Goal: Information Seeking & Learning: Learn about a topic

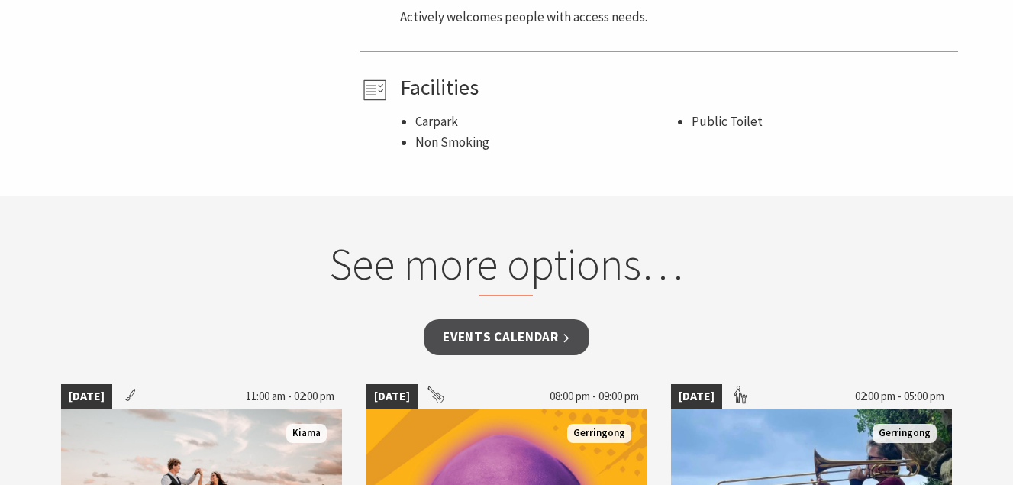
scroll to position [1100, 0]
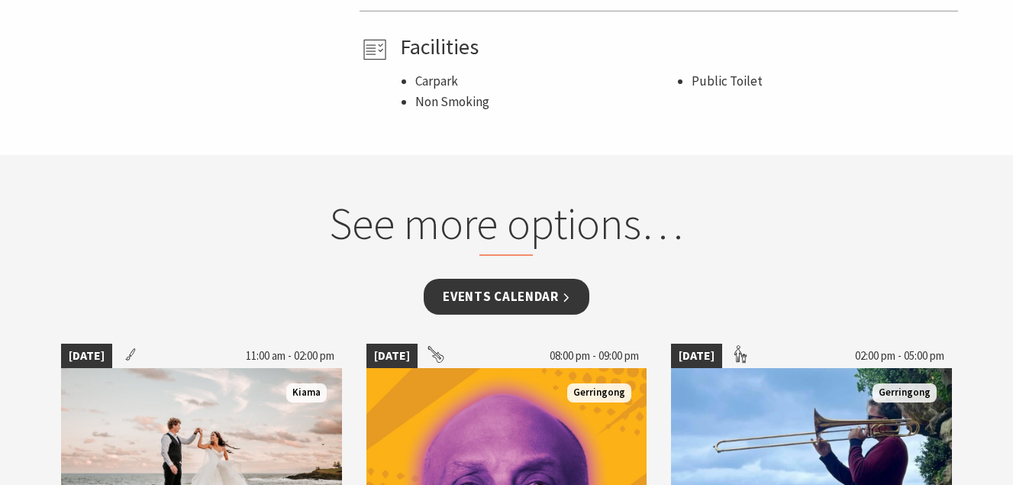
click at [549, 298] on link "Events Calendar" at bounding box center [506, 297] width 166 height 36
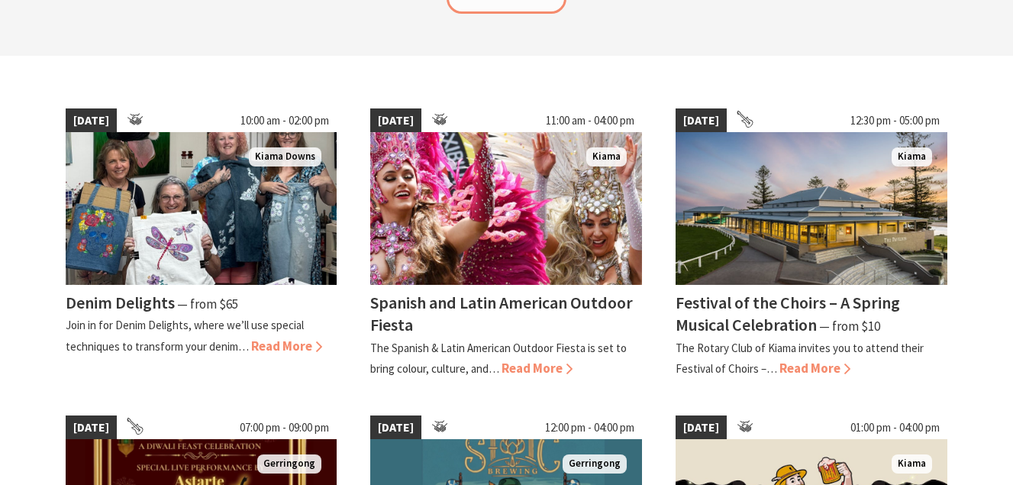
scroll to position [459, 0]
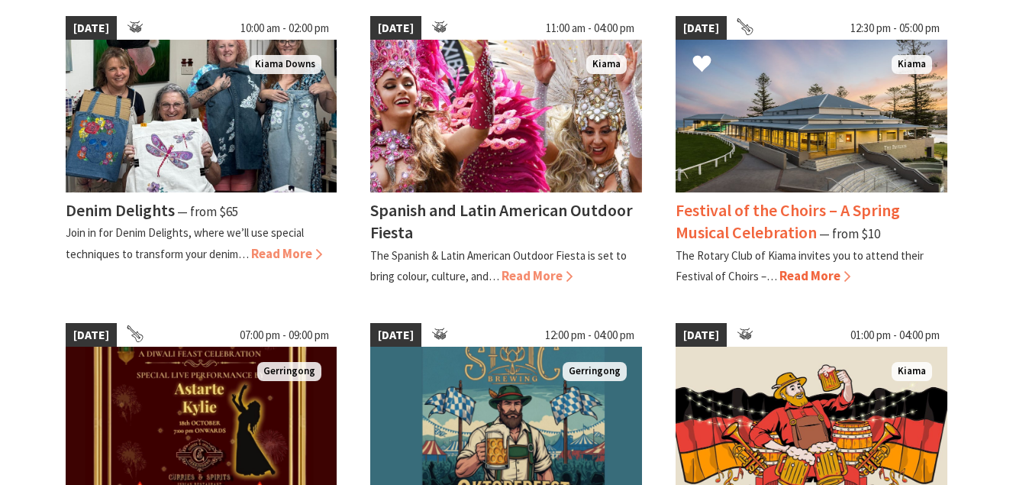
click at [820, 267] on span "Read More" at bounding box center [814, 275] width 71 height 17
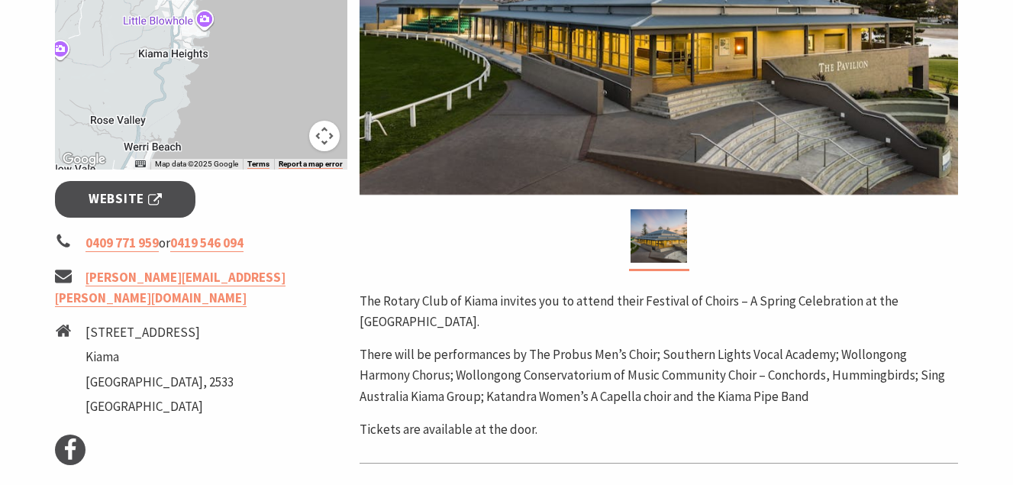
scroll to position [120, 0]
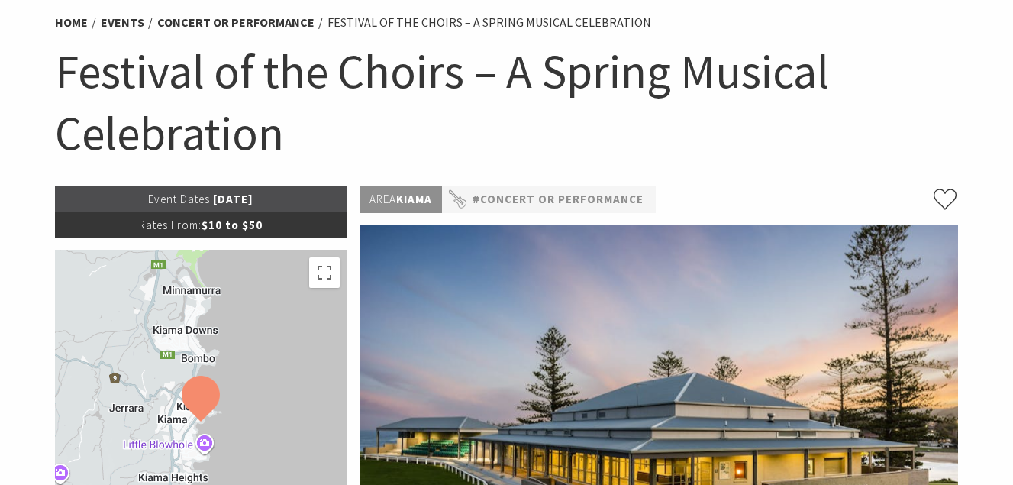
click at [192, 228] on span "Rates From:" at bounding box center [170, 224] width 63 height 14
